Goal: Information Seeking & Learning: Learn about a topic

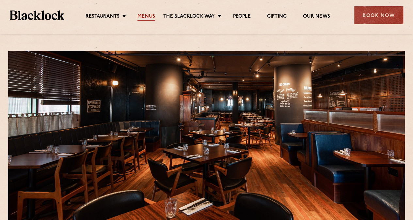
click at [145, 18] on link "Menus" at bounding box center [147, 16] width 18 height 7
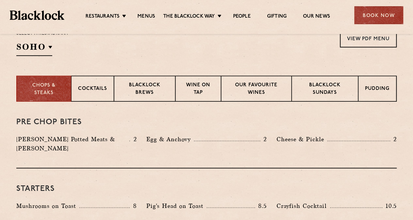
scroll to position [242, 0]
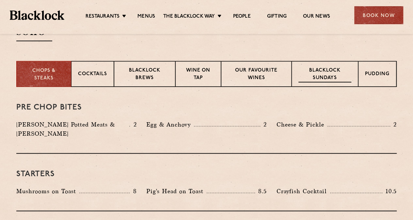
click at [329, 73] on p "Blacklock Sundays" at bounding box center [325, 74] width 53 height 15
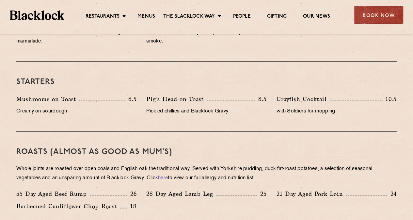
scroll to position [127, 0]
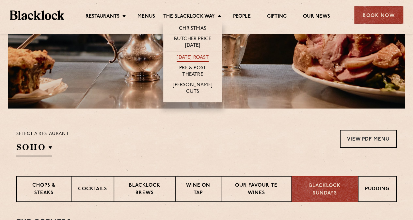
click at [183, 55] on link "[DATE] Roast" at bounding box center [193, 58] width 32 height 7
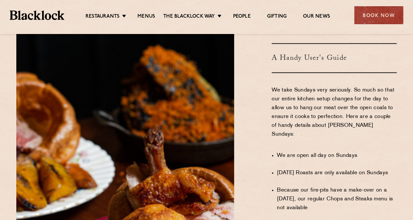
scroll to position [359, 0]
